Goal: Transaction & Acquisition: Purchase product/service

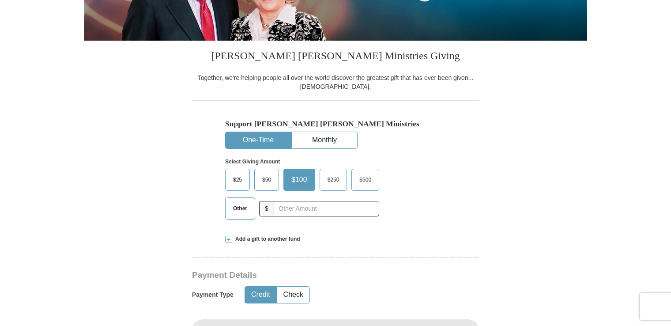
scroll to position [189, 0]
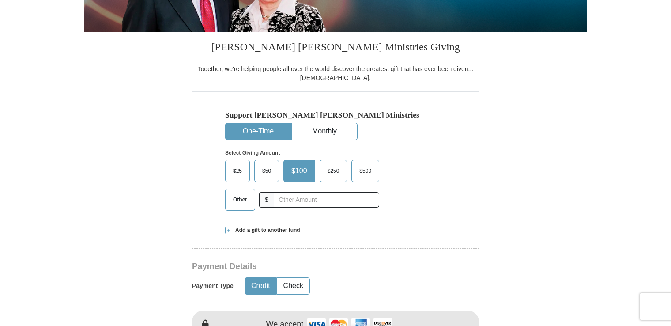
click at [238, 196] on span "Other" at bounding box center [240, 199] width 23 height 13
click at [0, 0] on input "Other" at bounding box center [0, 0] width 0 height 0
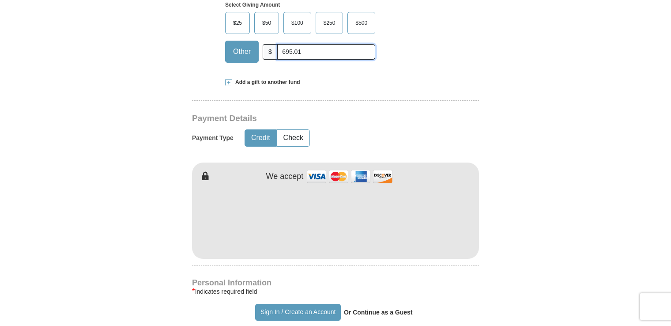
scroll to position [372, 0]
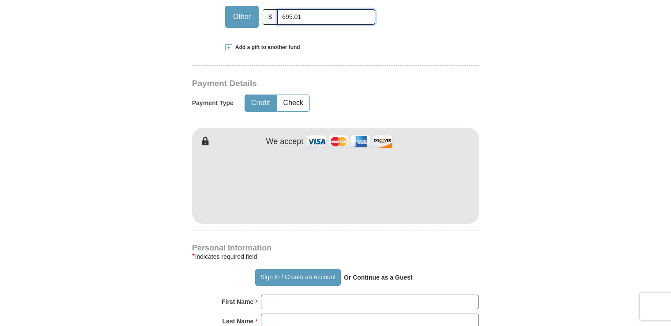
type input "695.01"
click at [507, 214] on form "Already have an account? Sign in for faster giving. Don't have an account? Crea…" at bounding box center [335, 204] width 503 height 1083
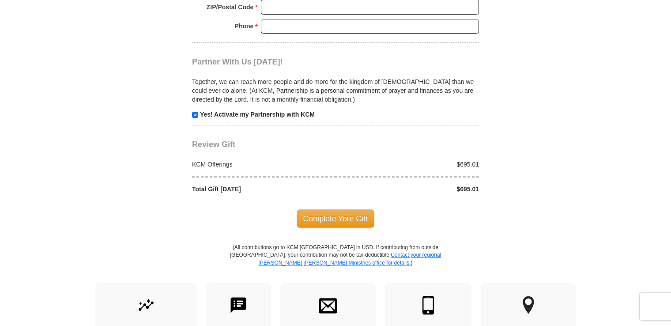
scroll to position [837, 0]
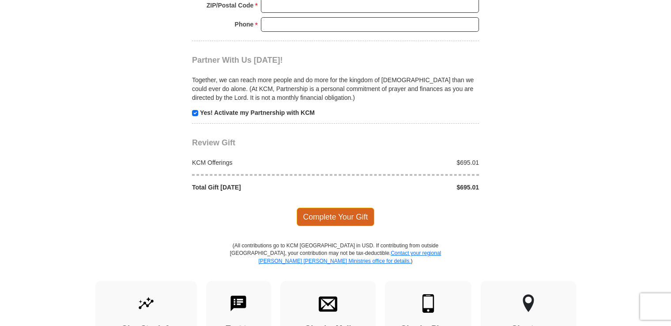
click at [352, 213] on span "Complete Your Gift" at bounding box center [336, 216] width 78 height 19
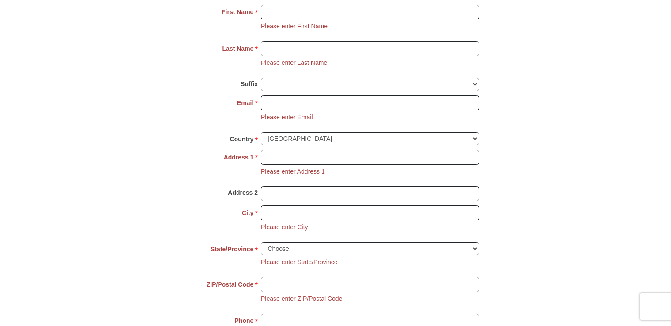
scroll to position [658, 0]
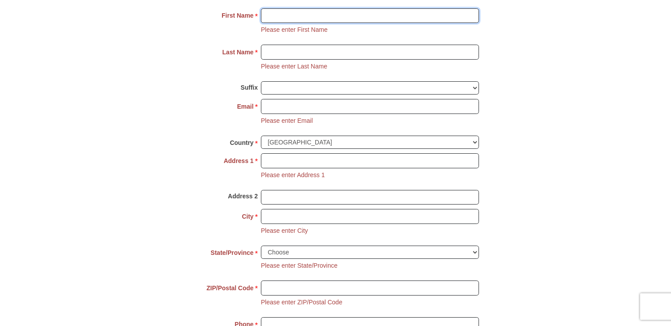
click at [473, 13] on input "First Name *" at bounding box center [370, 15] width 218 height 15
type input "[PERSON_NAME]"
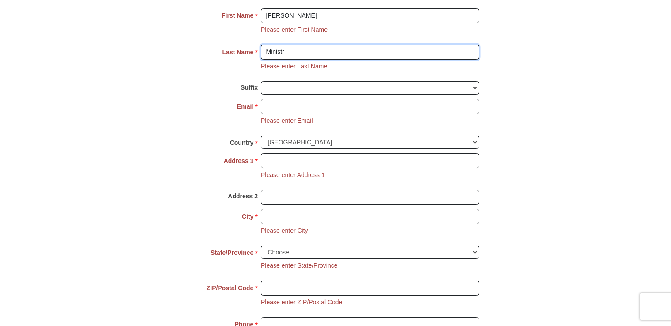
type input "Ministries"
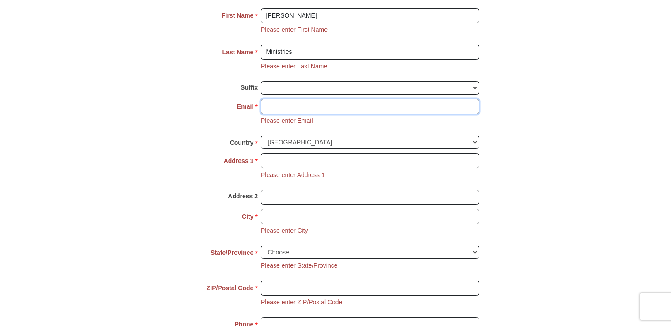
click at [387, 111] on input "Email *" at bounding box center [370, 106] width 218 height 15
type input "k"
type input "[EMAIL_ADDRESS][DOMAIN_NAME]"
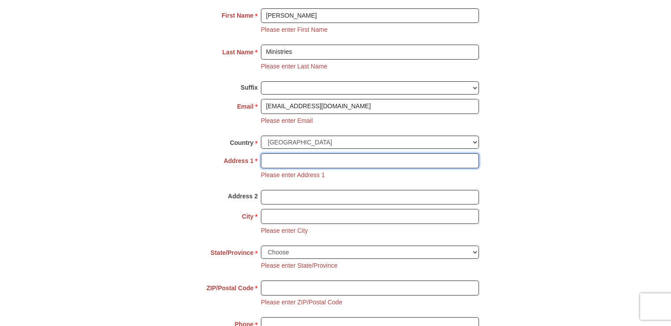
click at [285, 156] on input "Address 1 *" at bounding box center [370, 160] width 218 height 15
type input "P.O. Box 4038"
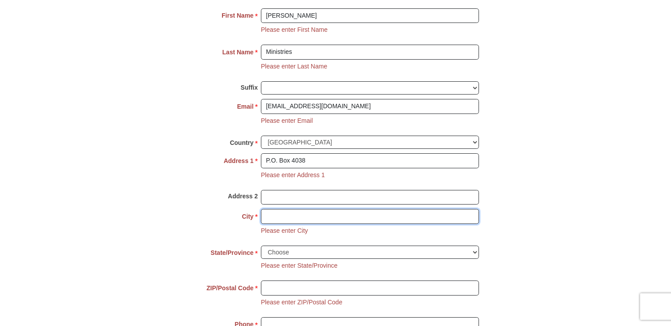
type input "[GEOGRAPHIC_DATA]"
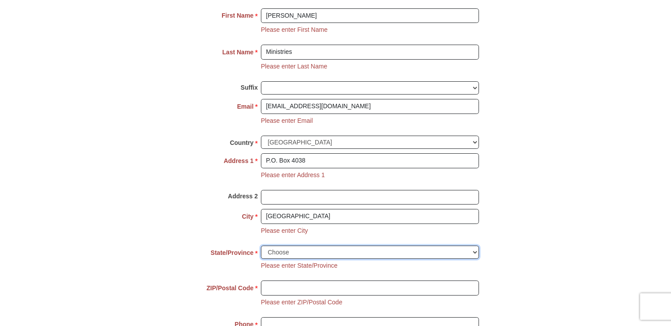
select select "[GEOGRAPHIC_DATA]"
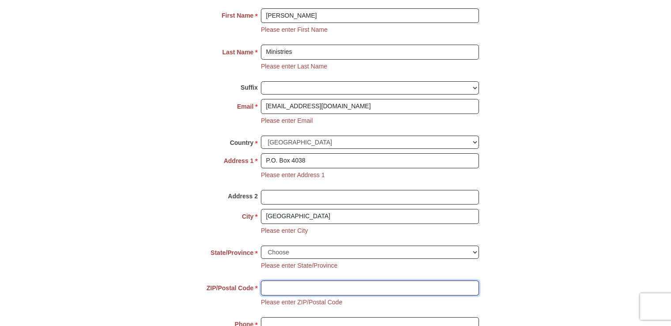
type input "77210"
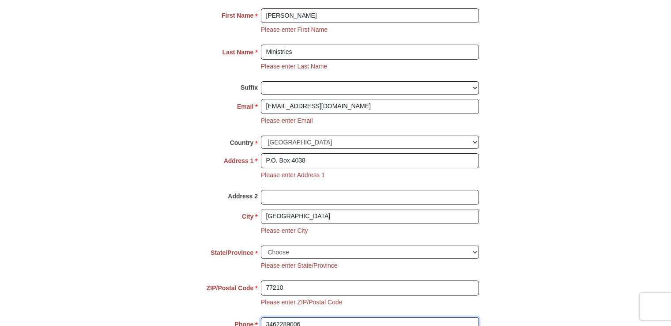
click at [435, 319] on input "3462289006" at bounding box center [370, 324] width 218 height 15
type input "3"
type input "8329980936"
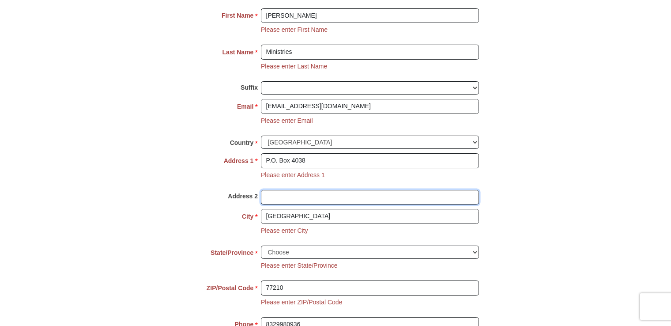
type input "[GEOGRAPHIC_DATA], [GEOGRAPHIC_DATA], 77210"
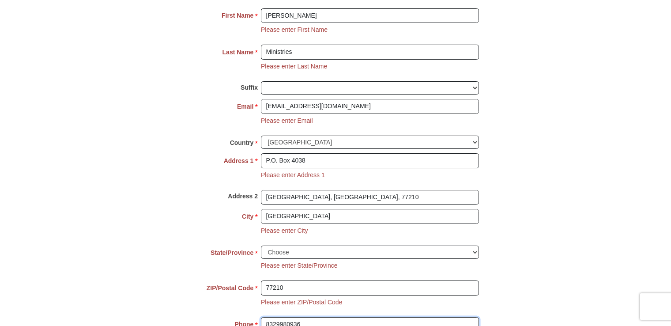
scroll to position [943, 0]
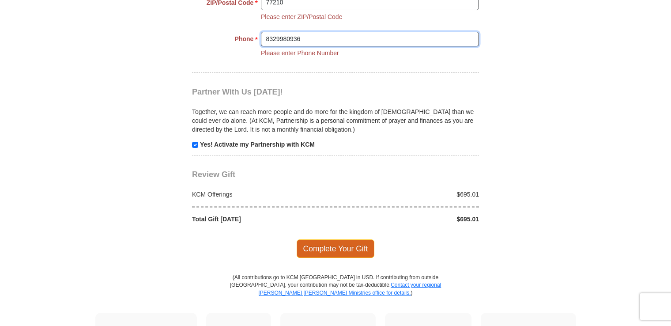
type input "8329980936"
click at [348, 246] on span "Complete Your Gift" at bounding box center [336, 248] width 78 height 19
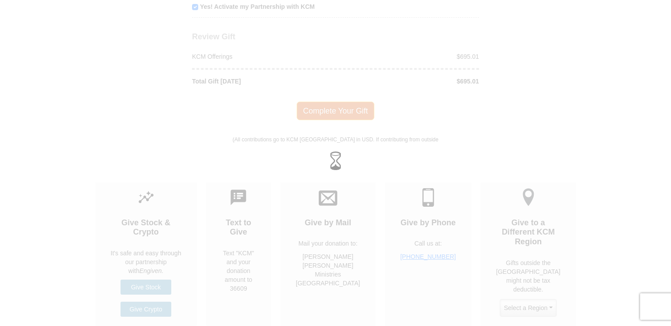
scroll to position [841, 0]
